Goal: Information Seeking & Learning: Learn about a topic

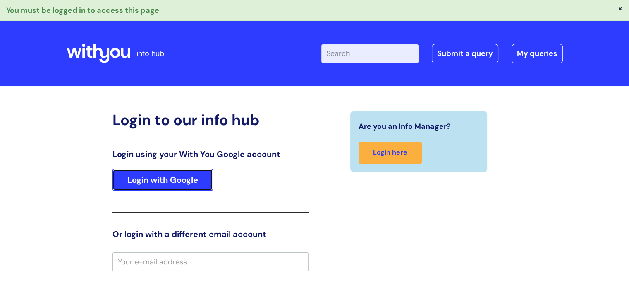
click at [164, 182] on link "Login with Google" at bounding box center [163, 180] width 101 height 22
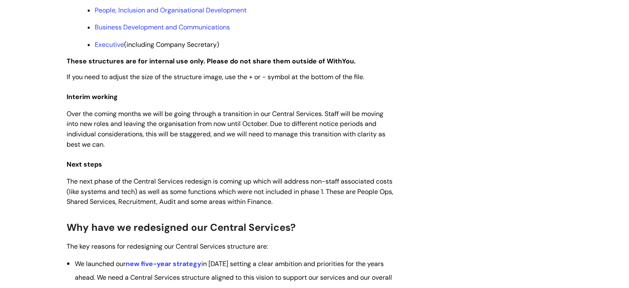
scroll to position [745, 0]
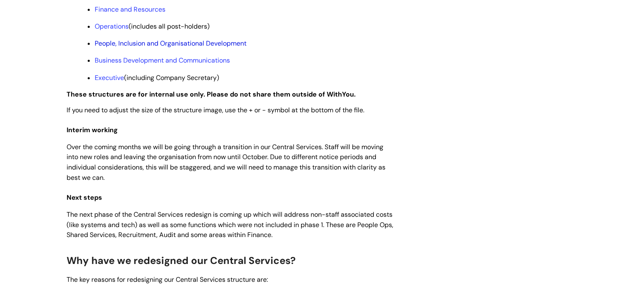
click at [155, 48] on link "People, Inclusion and Organisational Development" at bounding box center [171, 43] width 152 height 9
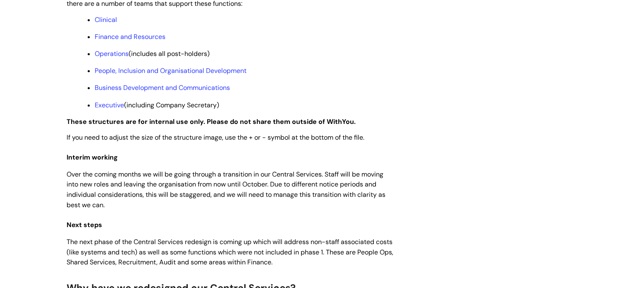
scroll to position [703, 0]
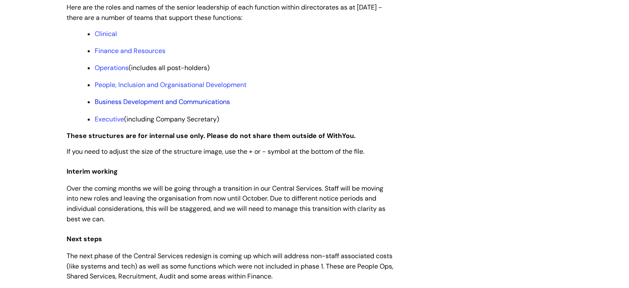
click at [223, 106] on link "Business Development and Communications" at bounding box center [162, 101] width 135 height 9
